Goal: Complete application form: Complete application form

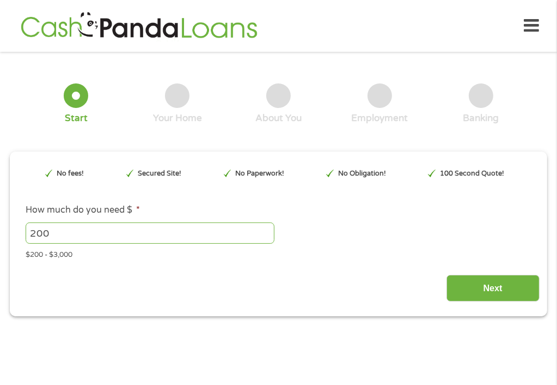
click at [277, 278] on div "Next" at bounding box center [278, 284] width 522 height 34
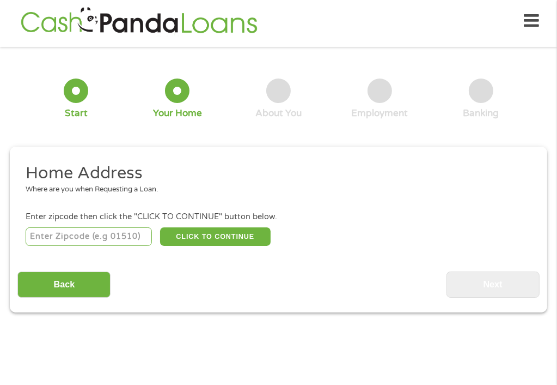
click at [136, 241] on input "number" at bounding box center [89, 236] width 126 height 19
type input "75216"
click at [220, 236] on button "CLICK TO CONTINUE" at bounding box center [215, 236] width 111 height 19
type input "75216"
type input "[GEOGRAPHIC_DATA]"
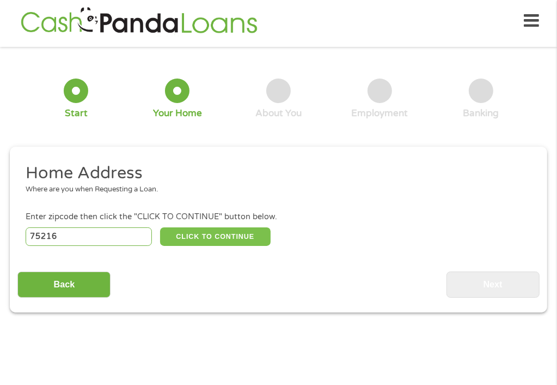
select select "[US_STATE]"
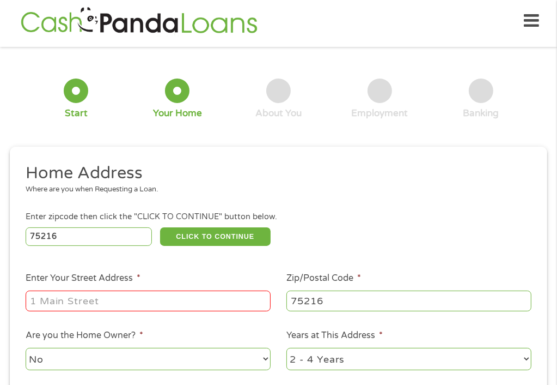
click at [117, 301] on input "Enter Your Street Address *" at bounding box center [148, 300] width 245 height 21
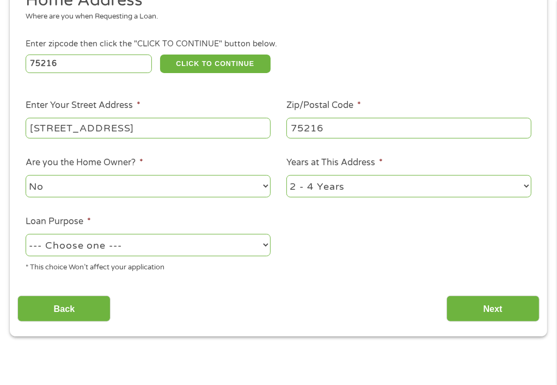
scroll to position [179, 0]
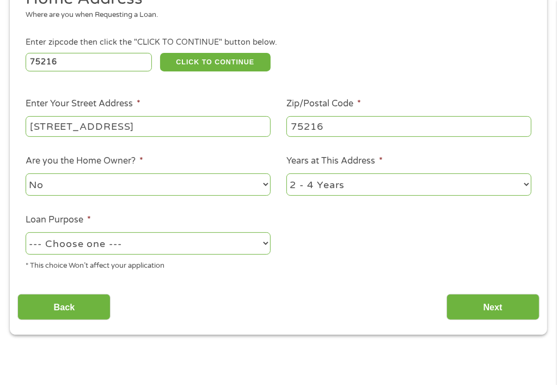
type input "[STREET_ADDRESS]"
click at [259, 249] on select "--- Choose one --- Pay Bills Debt Consolidation Home Improvement Major Purchase…" at bounding box center [148, 243] width 245 height 22
select select "shorttermcash"
click at [26, 233] on select "--- Choose one --- Pay Bills Debt Consolidation Home Improvement Major Purchase…" at bounding box center [148, 243] width 245 height 22
drag, startPoint x: 119, startPoint y: 291, endPoint x: 237, endPoint y: 259, distance: 122.1
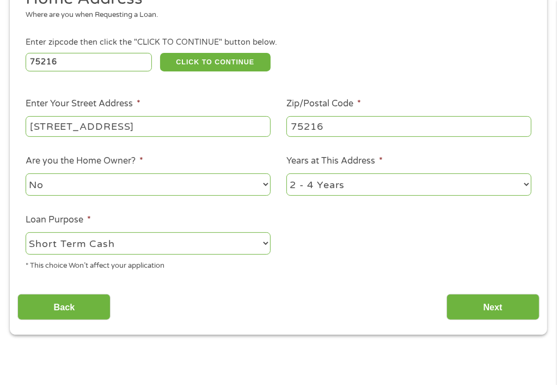
click at [237, 259] on div "Home Address Where are you when Requesting a Loan. Enter zipcode then click the…" at bounding box center [278, 154] width 522 height 332
click at [516, 306] on input "Next" at bounding box center [493, 307] width 93 height 27
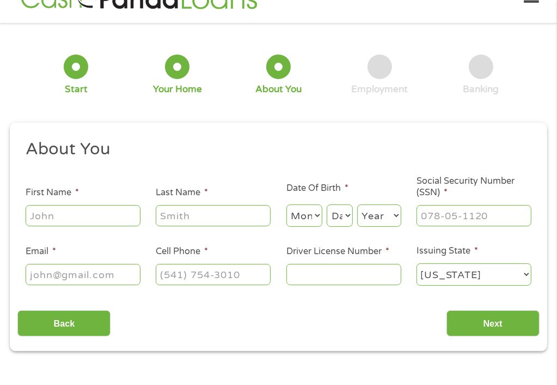
scroll to position [5, 0]
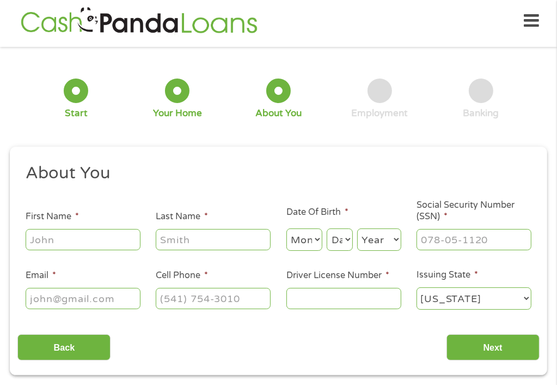
click at [101, 248] on input "First Name *" at bounding box center [83, 239] width 115 height 21
type input "[PERSON_NAME]"
click at [315, 237] on select "Month 1 2 3 4 5 6 7 8 9 10 11 12" at bounding box center [305, 239] width 36 height 22
select select "2"
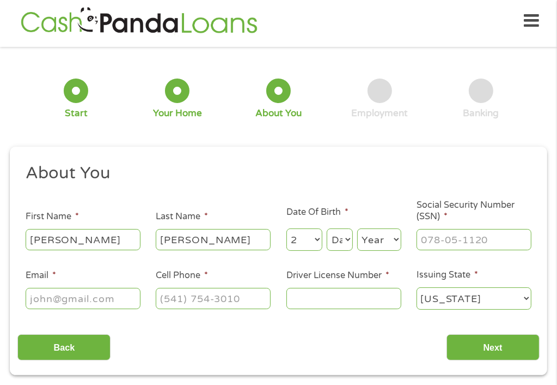
click at [287, 228] on select "Month 1 2 3 4 5 6 7 8 9 10 11 12" at bounding box center [305, 239] width 36 height 22
click at [342, 242] on select "Day 1 2 3 4 5 6 7 8 9 10 11 12 13 14 15 16 17 18 19 20 21 22 23 24 25 26 27 28 …" at bounding box center [340, 239] width 26 height 22
select select "23"
click at [327, 228] on select "Day 1 2 3 4 5 6 7 8 9 10 11 12 13 14 15 16 17 18 19 20 21 22 23 24 25 26 27 28 …" at bounding box center [340, 239] width 26 height 22
click at [395, 242] on select "Year [DATE] 2006 2005 2004 2003 2002 2001 2000 1999 1998 1997 1996 1995 1994 19…" at bounding box center [379, 239] width 44 height 22
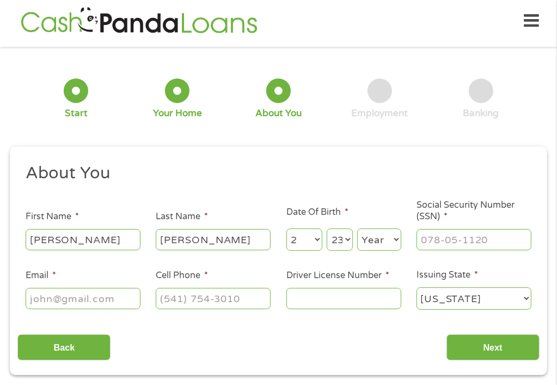
click at [395, 242] on select "Year [DATE] 2006 2005 2004 2003 2002 2001 2000 1999 1998 1997 1996 1995 1994 19…" at bounding box center [379, 239] width 44 height 22
click at [392, 231] on select "Year [DATE] 2006 2005 2004 2003 2002 2001 2000 1999 1998 1997 1996 1995 1994 19…" at bounding box center [379, 239] width 44 height 22
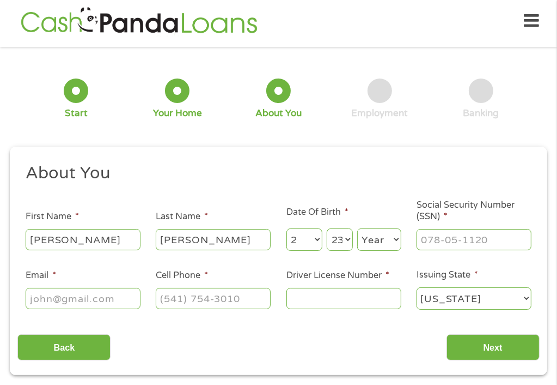
click at [392, 231] on select "Year [DATE] 2006 2005 2004 2003 2002 2001 2000 1999 1998 1997 1996 1995 1994 19…" at bounding box center [379, 239] width 44 height 22
select select "1959"
click at [357, 228] on select "Year [DATE] 2006 2005 2004 2003 2002 2001 2000 1999 1998 1997 1996 1995 1994 19…" at bounding box center [379, 239] width 44 height 22
click at [423, 241] on input "___-__-____" at bounding box center [474, 239] width 115 height 21
type input "074-56-4336"
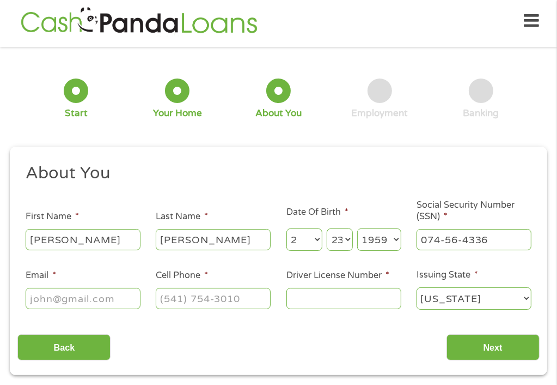
click at [87, 303] on input "Email *" at bounding box center [83, 298] width 115 height 21
click at [45, 300] on input "Email *" at bounding box center [83, 298] width 115 height 21
type input "[EMAIL_ADDRESS][DOMAIN_NAME]"
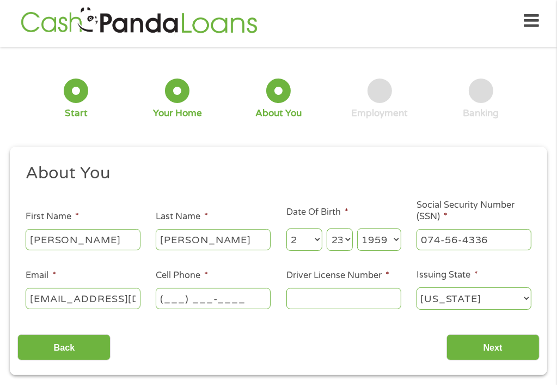
click at [179, 306] on input "(___) ___-____" at bounding box center [213, 298] width 115 height 21
type input "[PHONE_NUMBER]"
click at [336, 302] on input "Driver License Number *" at bounding box center [344, 298] width 115 height 21
click at [325, 319] on ul "About You This field is hidden when viewing the form Title * --- Choose one ---…" at bounding box center [278, 240] width 522 height 157
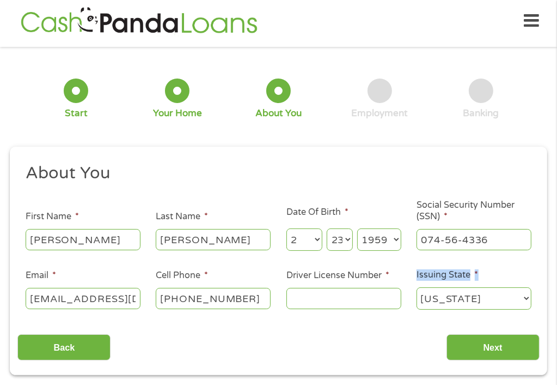
click at [325, 319] on ul "About You This field is hidden when viewing the form Title * --- Choose one ---…" at bounding box center [278, 240] width 522 height 157
click at [322, 282] on li "Driver License Number *" at bounding box center [343, 290] width 131 height 42
click at [333, 275] on label "Driver License Number *" at bounding box center [338, 275] width 103 height 11
click at [333, 288] on input "Driver License Number *" at bounding box center [344, 298] width 115 height 21
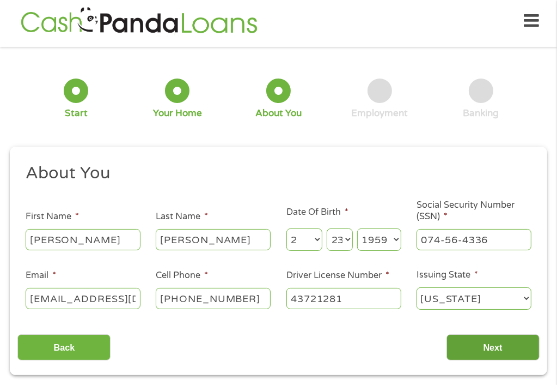
type input "43721281"
click at [503, 342] on input "Next" at bounding box center [493, 347] width 93 height 27
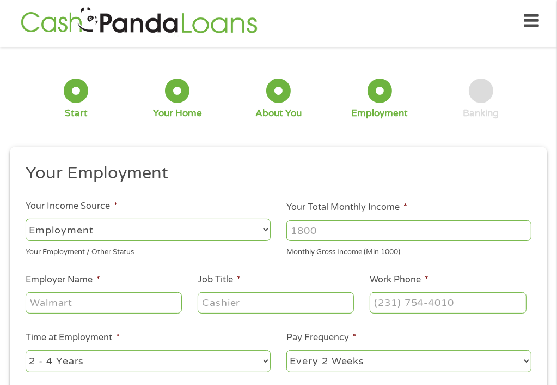
scroll to position [4, 4]
click at [328, 231] on input "Your Total Monthly Income *" at bounding box center [409, 230] width 245 height 21
type input "3069"
click at [263, 229] on select "--- Choose one --- Employment [DEMOGRAPHIC_DATA] Benefits" at bounding box center [148, 229] width 245 height 22
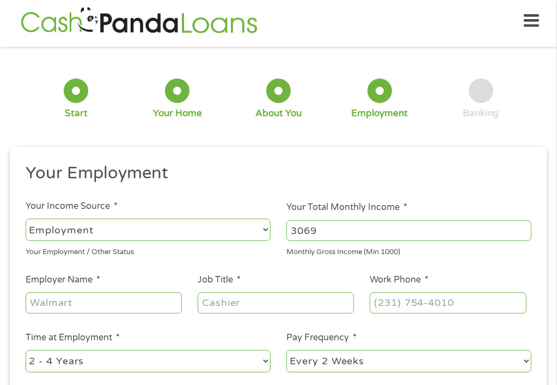
select select "benefits"
click at [26, 218] on select "--- Choose one --- Employment [DEMOGRAPHIC_DATA] Benefits" at bounding box center [148, 229] width 245 height 22
type input "Other"
type input "[PHONE_NUMBER]"
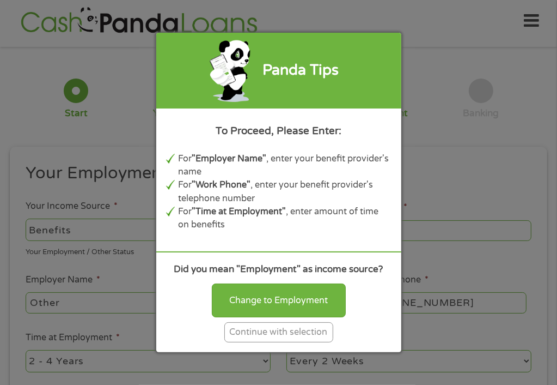
click at [160, 294] on div "Did you mean "Employment" as income source? Change to Employment Continue with …" at bounding box center [278, 301] width 245 height 101
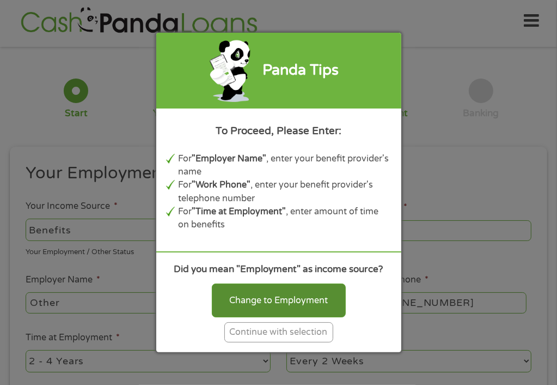
click at [244, 300] on div "Change to Employment" at bounding box center [279, 300] width 134 height 34
select select "fullTime"
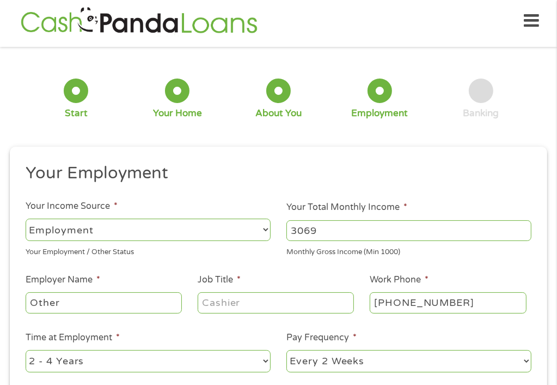
click at [125, 295] on input "Other" at bounding box center [104, 302] width 156 height 21
type input "O"
type input "ssdi"
click at [229, 300] on input "Job Title *" at bounding box center [276, 302] width 156 height 21
type input "disability"
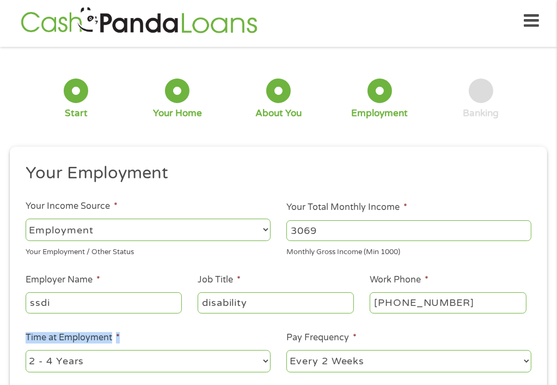
drag, startPoint x: 212, startPoint y: 324, endPoint x: 268, endPoint y: 362, distance: 67.7
click at [268, 362] on ul "Your Employment Your Income Source * --- Choose one --- Employment [DEMOGRAPHIC…" at bounding box center [278, 301] width 522 height 278
click at [268, 362] on select "--- Choose one --- 1 Year or less 1 - 2 Years 2 - 4 Years Over 4 Years" at bounding box center [148, 361] width 245 height 22
select select "60months"
click at [26, 350] on select "--- Choose one --- 1 Year or less 1 - 2 Years 2 - 4 Years Over 4 Years" at bounding box center [148, 361] width 245 height 22
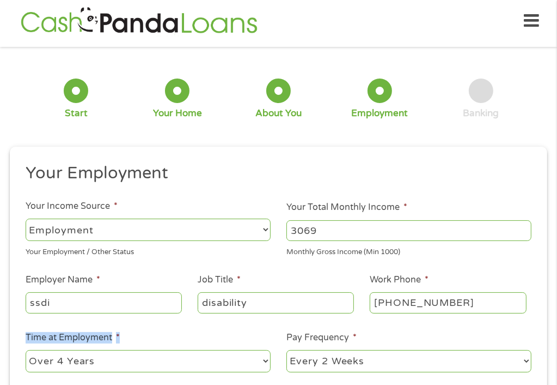
click at [525, 361] on select "--- Choose one --- Every 2 Weeks Every Week Monthly Semi-Monthly" at bounding box center [409, 361] width 245 height 22
select select "monthly"
click at [287, 350] on select "--- Choose one --- Every 2 Weeks Every Week Monthly Semi-Monthly" at bounding box center [409, 361] width 245 height 22
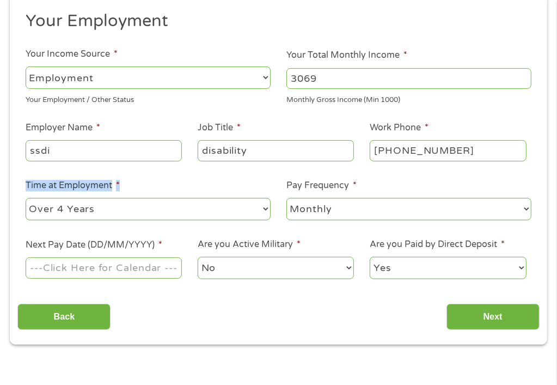
scroll to position [157, 0]
click at [150, 267] on input "Next Pay Date (DD/MM/YYYY) *" at bounding box center [104, 267] width 156 height 21
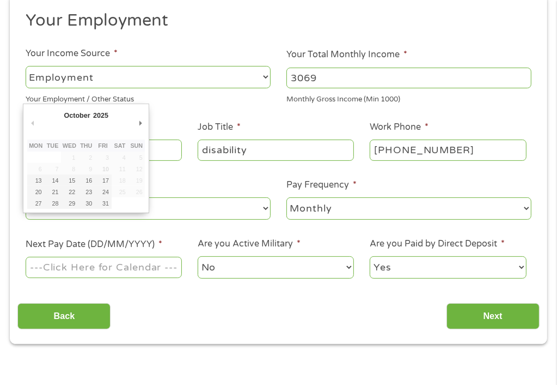
click at [150, 267] on input "Next Pay Date (DD/MM/YYYY) *" at bounding box center [104, 267] width 156 height 21
click at [135, 120] on button "Next Month" at bounding box center [140, 123] width 10 height 15
type input "[DATE]"
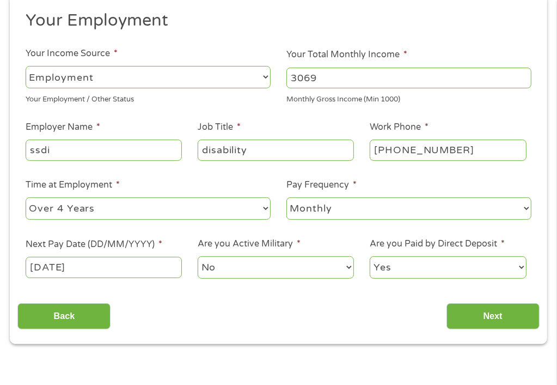
drag, startPoint x: 242, startPoint y: 267, endPoint x: 342, endPoint y: 266, distance: 99.7
click at [342, 266] on select "No Yes" at bounding box center [276, 267] width 156 height 22
click at [474, 320] on input "Next" at bounding box center [493, 316] width 93 height 27
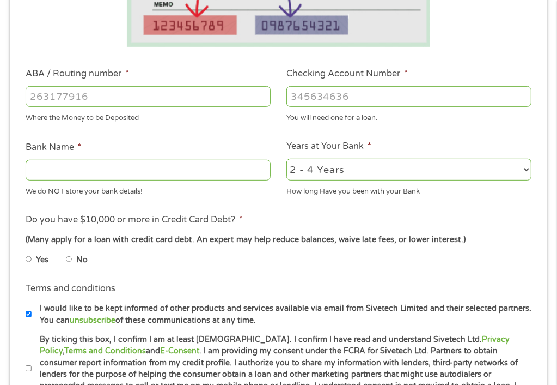
scroll to position [310, 0]
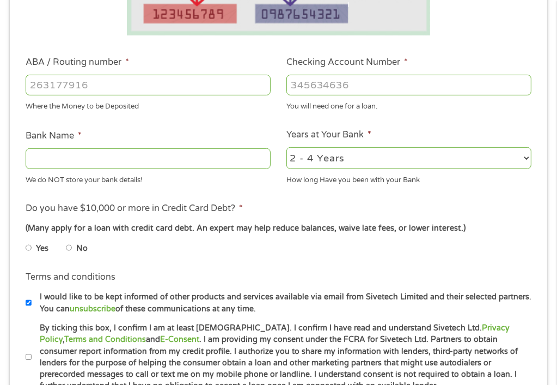
click at [77, 247] on label "No" at bounding box center [81, 248] width 11 height 12
click at [72, 247] on input "No" at bounding box center [69, 247] width 7 height 17
radio input "true"
drag, startPoint x: 357, startPoint y: 356, endPoint x: 269, endPoint y: 353, distance: 88.3
click at [269, 353] on label "By ticking this box, I confirm I am at least [DEMOGRAPHIC_DATA]. I confirm I ha…" at bounding box center [284, 357] width 504 height 70
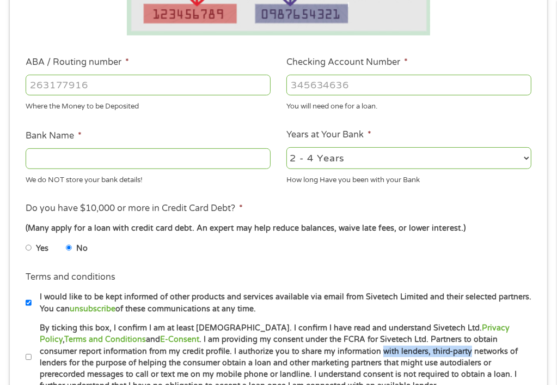
click at [27, 358] on input "By ticking this box, I confirm I am at least [DEMOGRAPHIC_DATA]. I confirm I ha…" at bounding box center [29, 356] width 7 height 17
checkbox input "true"
click at [28, 302] on input "I would like to be kept informed of other products and services available via e…" at bounding box center [29, 302] width 7 height 17
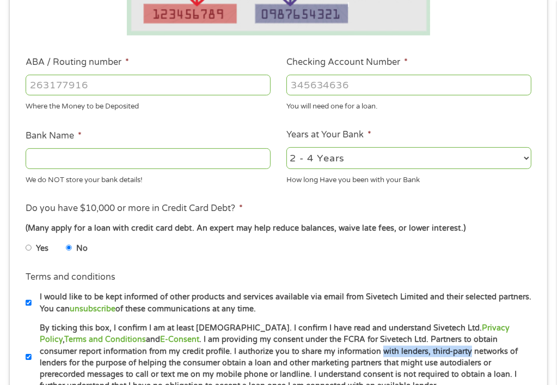
checkbox input "false"
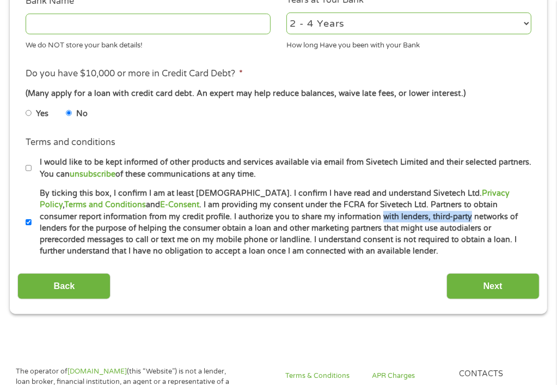
scroll to position [466, 0]
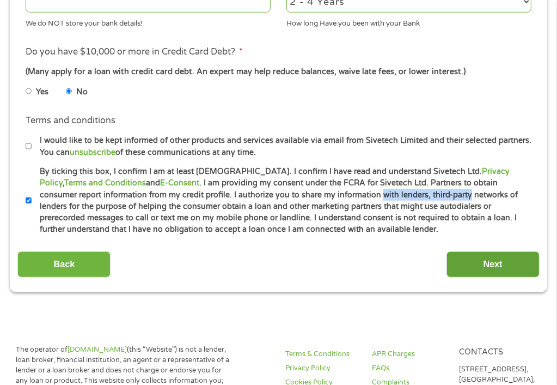
click at [492, 266] on input "Next" at bounding box center [493, 264] width 93 height 27
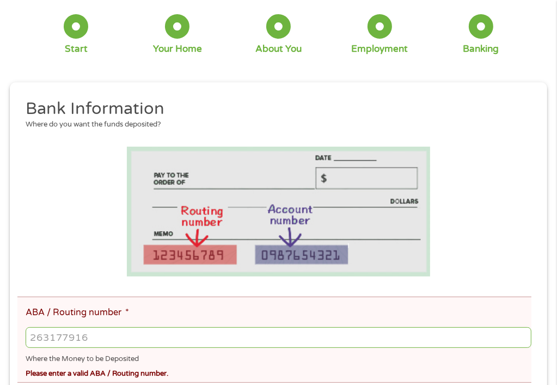
scroll to position [5, 0]
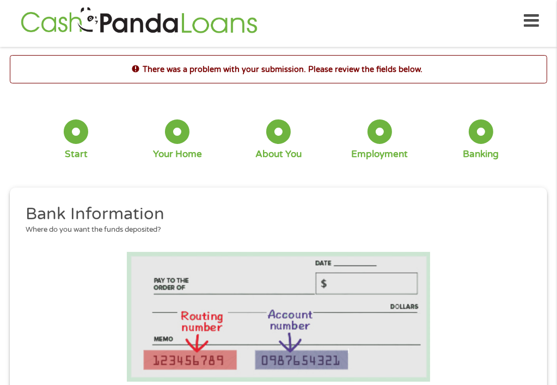
click at [492, 266] on li at bounding box center [278, 317] width 522 height 130
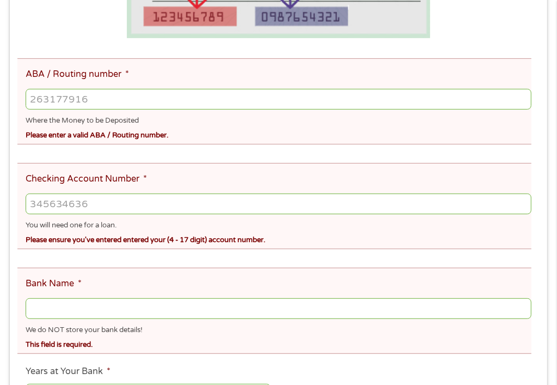
scroll to position [348, 0]
click at [116, 106] on input "ABA / Routing number *" at bounding box center [279, 99] width 506 height 21
